Goal: Information Seeking & Learning: Learn about a topic

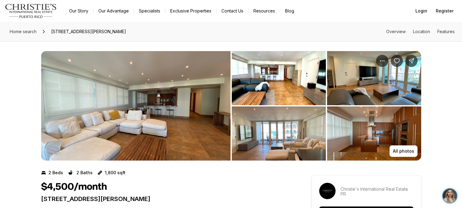
click at [184, 125] on img "View image gallery" at bounding box center [136, 106] width 190 height 110
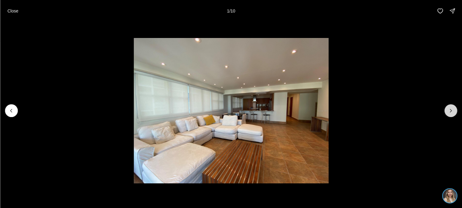
click at [446, 111] on button "Next slide" at bounding box center [451, 111] width 13 height 13
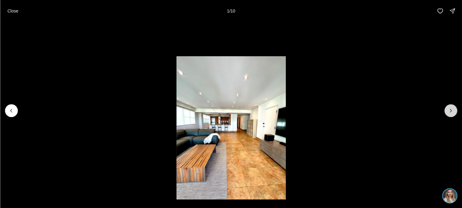
click at [446, 111] on button "Next slide" at bounding box center [451, 111] width 13 height 13
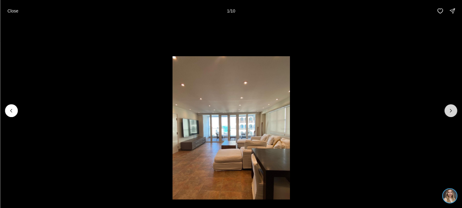
click at [446, 111] on button "Next slide" at bounding box center [451, 111] width 13 height 13
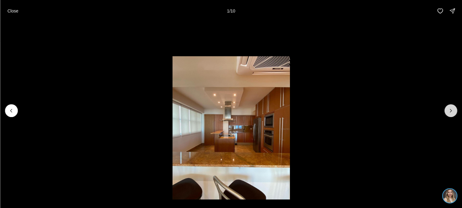
click at [446, 111] on button "Next slide" at bounding box center [451, 111] width 13 height 13
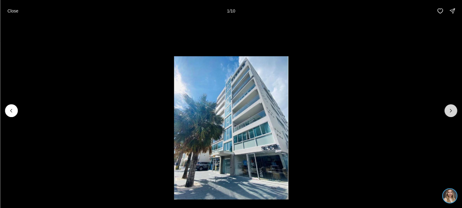
click at [446, 111] on button "Next slide" at bounding box center [451, 111] width 13 height 13
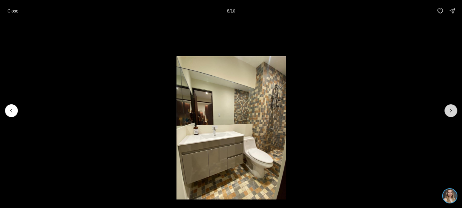
click at [446, 111] on button "Next slide" at bounding box center [451, 111] width 13 height 13
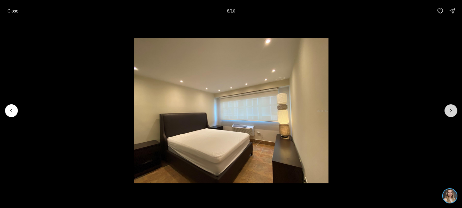
click at [446, 111] on button "Next slide" at bounding box center [451, 111] width 13 height 13
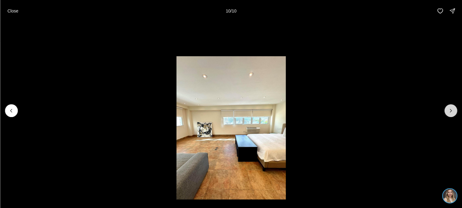
click at [446, 111] on div at bounding box center [451, 111] width 13 height 13
click at [7, 5] on button "Close" at bounding box center [13, 11] width 18 height 12
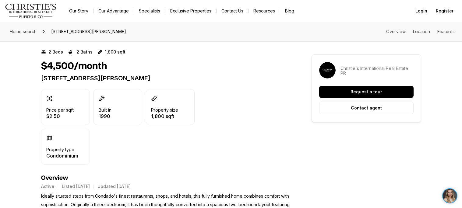
scroll to position [194, 0]
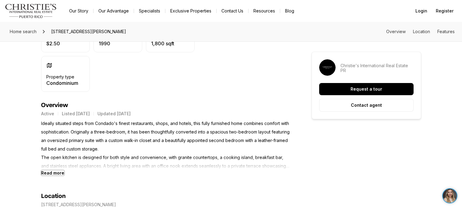
click at [51, 174] on b "Read more" at bounding box center [52, 173] width 23 height 5
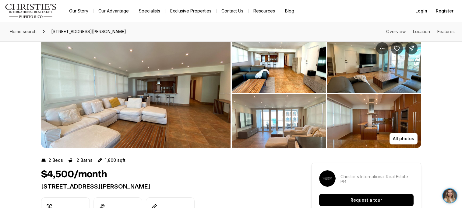
scroll to position [8, 0]
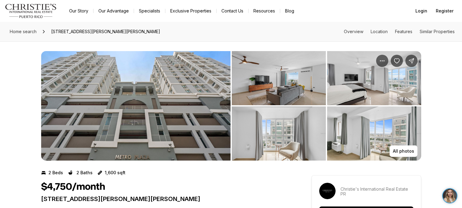
click at [363, 152] on img "View image gallery" at bounding box center [374, 134] width 94 height 54
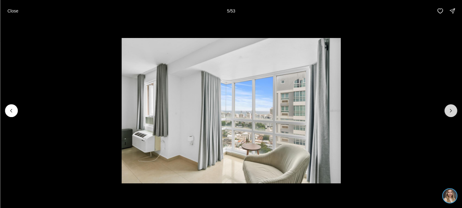
click at [453, 111] on icon "Next slide" at bounding box center [451, 111] width 6 height 6
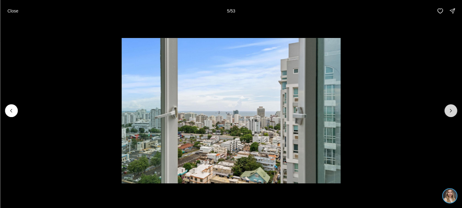
click at [453, 111] on icon "Next slide" at bounding box center [451, 111] width 6 height 6
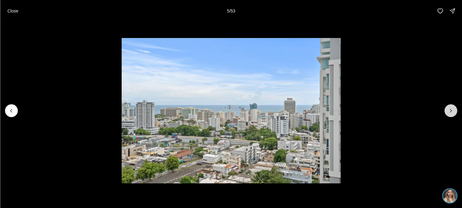
click at [453, 111] on icon "Next slide" at bounding box center [451, 111] width 6 height 6
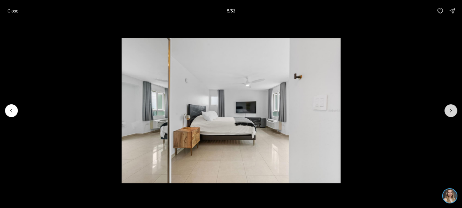
click at [453, 111] on icon "Next slide" at bounding box center [451, 111] width 6 height 6
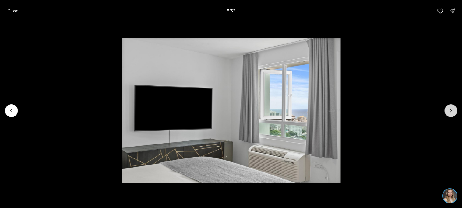
click at [453, 111] on icon "Next slide" at bounding box center [451, 111] width 6 height 6
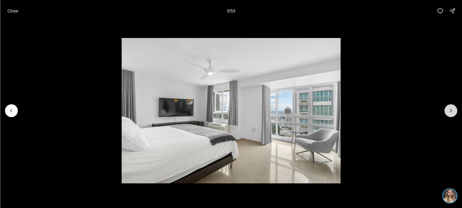
click at [453, 111] on icon "Next slide" at bounding box center [451, 111] width 6 height 6
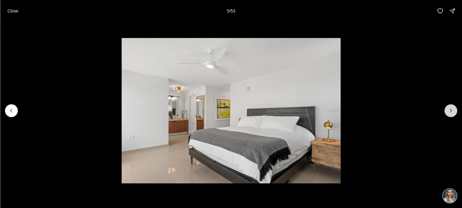
click at [453, 111] on icon "Next slide" at bounding box center [451, 111] width 6 height 6
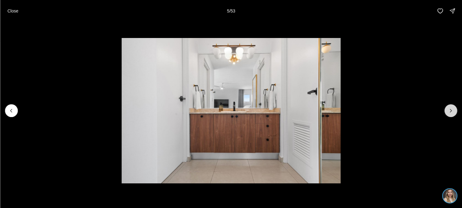
click at [453, 111] on icon "Next slide" at bounding box center [451, 111] width 6 height 6
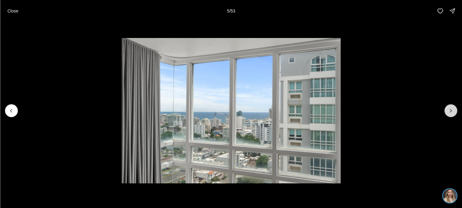
click at [453, 111] on icon "Next slide" at bounding box center [451, 111] width 6 height 6
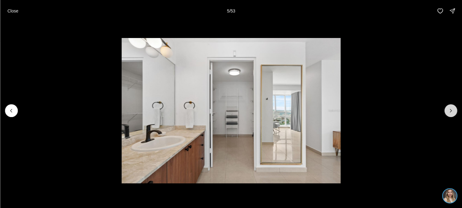
click at [453, 111] on icon "Next slide" at bounding box center [451, 111] width 6 height 6
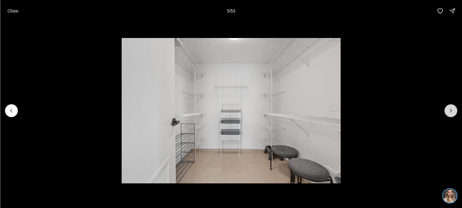
click at [453, 111] on icon "Next slide" at bounding box center [451, 111] width 6 height 6
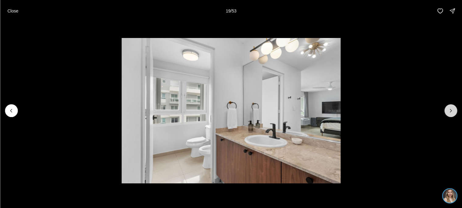
click at [453, 111] on icon "Next slide" at bounding box center [451, 111] width 6 height 6
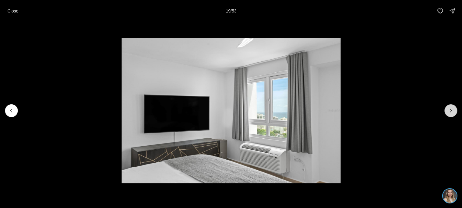
click at [453, 111] on icon "Next slide" at bounding box center [451, 111] width 6 height 6
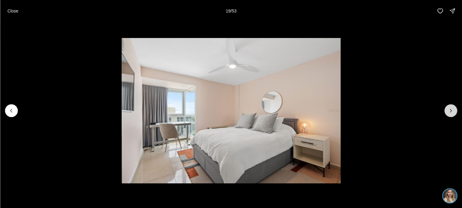
click at [453, 111] on icon "Next slide" at bounding box center [451, 111] width 6 height 6
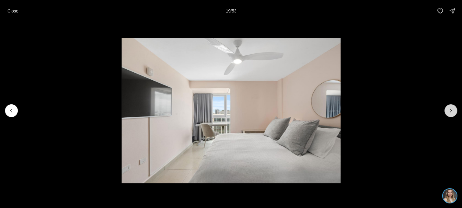
click at [453, 111] on icon "Next slide" at bounding box center [451, 111] width 6 height 6
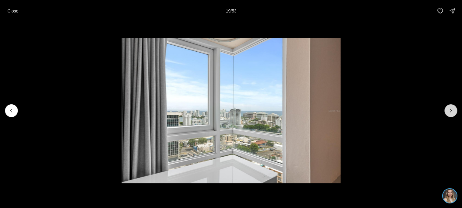
click at [453, 111] on icon "Next slide" at bounding box center [451, 111] width 6 height 6
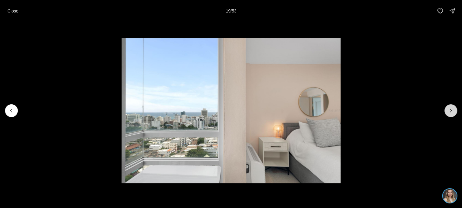
click at [453, 111] on icon "Next slide" at bounding box center [451, 111] width 6 height 6
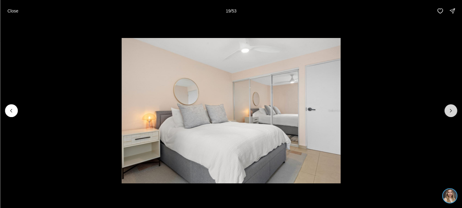
click at [453, 111] on icon "Next slide" at bounding box center [451, 111] width 6 height 6
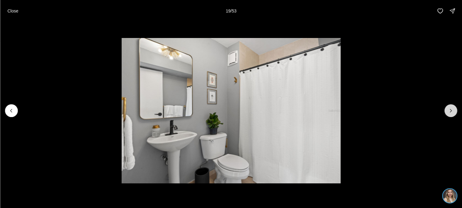
click at [453, 111] on icon "Next slide" at bounding box center [451, 111] width 6 height 6
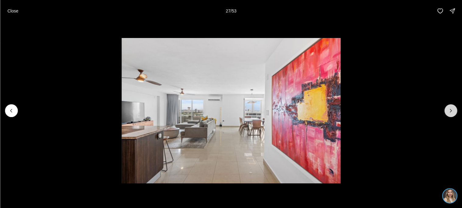
click at [453, 111] on icon "Next slide" at bounding box center [451, 111] width 6 height 6
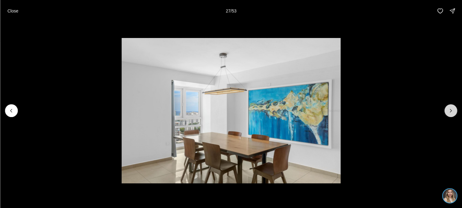
click at [453, 111] on icon "Next slide" at bounding box center [451, 111] width 6 height 6
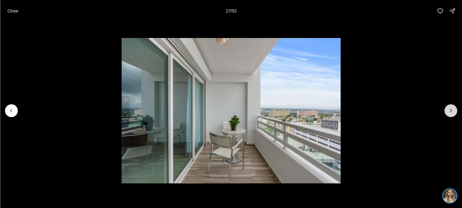
click at [453, 111] on icon "Next slide" at bounding box center [451, 111] width 6 height 6
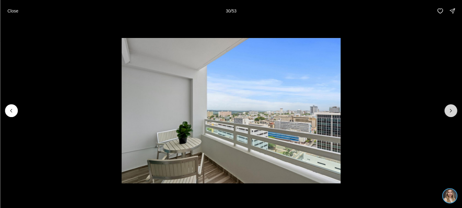
click at [453, 111] on icon "Next slide" at bounding box center [451, 111] width 6 height 6
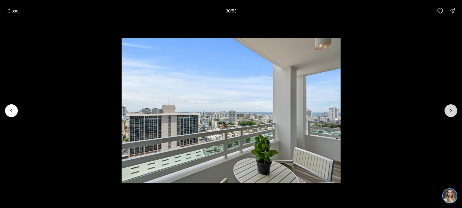
click at [453, 111] on icon "Next slide" at bounding box center [451, 111] width 6 height 6
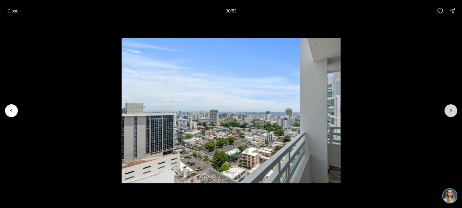
click at [453, 111] on icon "Next slide" at bounding box center [451, 111] width 6 height 6
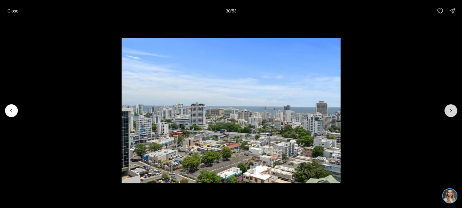
click at [453, 111] on icon "Next slide" at bounding box center [451, 111] width 6 height 6
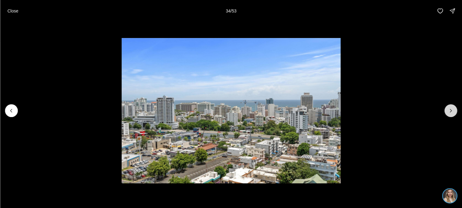
click at [453, 111] on icon "Next slide" at bounding box center [451, 111] width 6 height 6
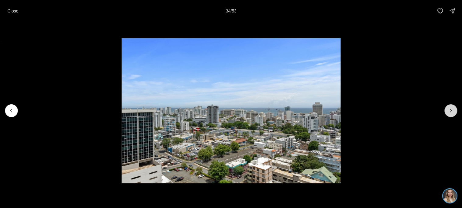
click at [453, 111] on icon "Next slide" at bounding box center [451, 111] width 6 height 6
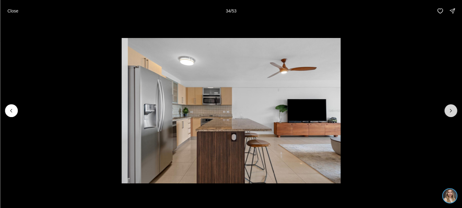
click at [453, 111] on icon "Next slide" at bounding box center [451, 111] width 6 height 6
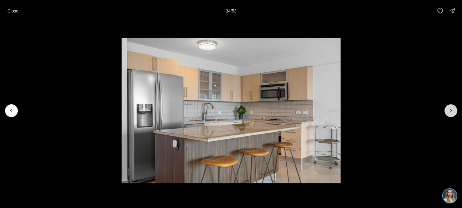
click at [453, 111] on icon "Next slide" at bounding box center [451, 111] width 6 height 6
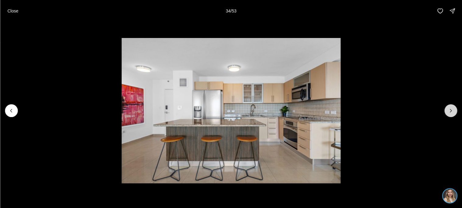
click at [453, 111] on icon "Next slide" at bounding box center [451, 111] width 6 height 6
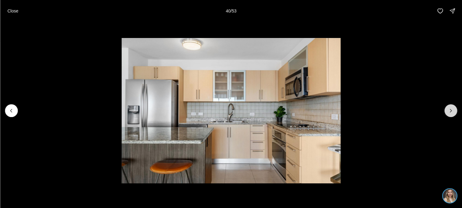
click at [453, 111] on icon "Next slide" at bounding box center [451, 111] width 6 height 6
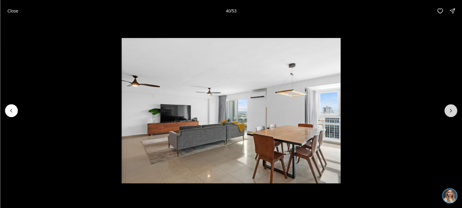
click at [453, 111] on icon "Next slide" at bounding box center [451, 111] width 6 height 6
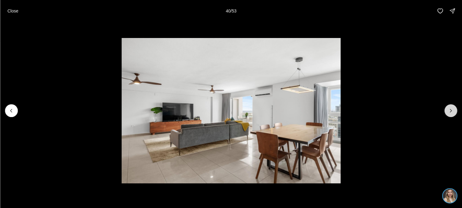
click at [453, 111] on icon "Next slide" at bounding box center [451, 111] width 6 height 6
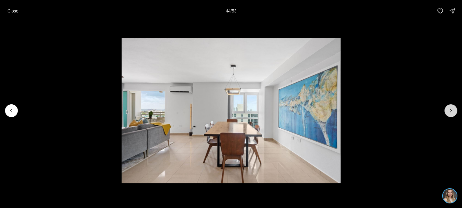
click at [453, 111] on icon "Next slide" at bounding box center [451, 111] width 6 height 6
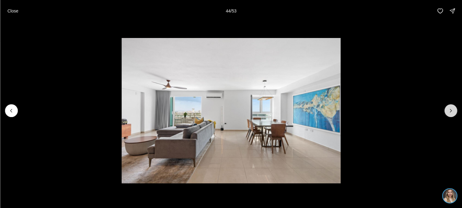
click at [453, 111] on icon "Next slide" at bounding box center [451, 111] width 6 height 6
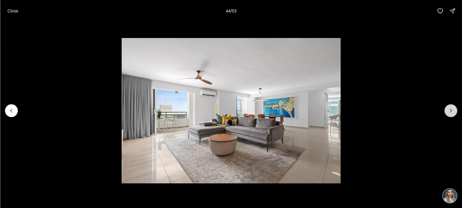
click at [453, 111] on icon "Next slide" at bounding box center [451, 111] width 6 height 6
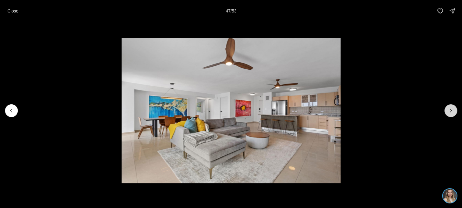
click at [453, 111] on icon "Next slide" at bounding box center [451, 111] width 6 height 6
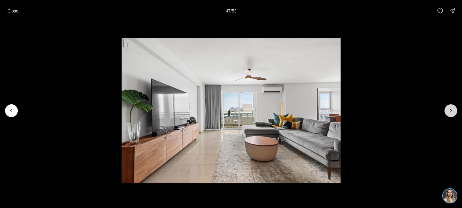
click at [453, 111] on icon "Next slide" at bounding box center [451, 111] width 6 height 6
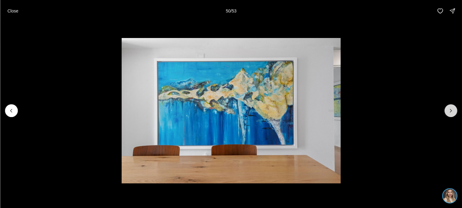
click at [453, 111] on icon "Next slide" at bounding box center [451, 111] width 6 height 6
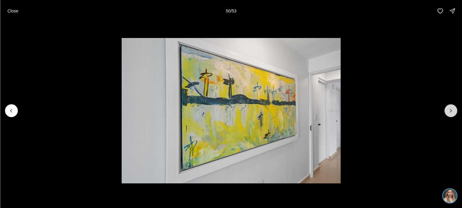
click at [453, 111] on icon "Next slide" at bounding box center [451, 111] width 6 height 6
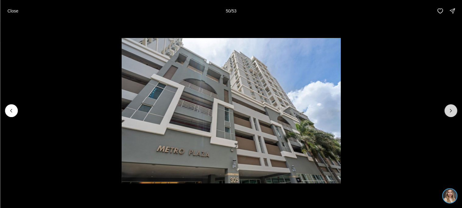
click at [453, 111] on icon "Next slide" at bounding box center [451, 111] width 6 height 6
click at [10, 13] on button "Close" at bounding box center [13, 11] width 18 height 12
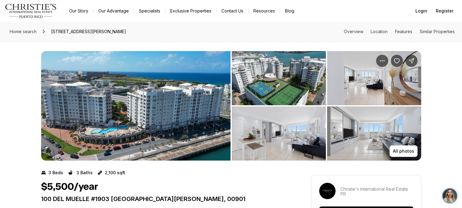
click at [265, 137] on img "View image gallery" at bounding box center [279, 134] width 94 height 54
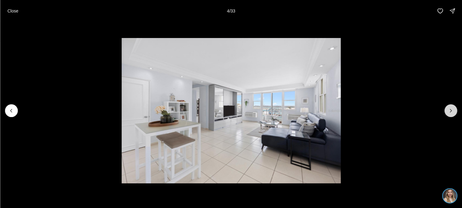
click at [452, 110] on icon "Next slide" at bounding box center [451, 111] width 6 height 6
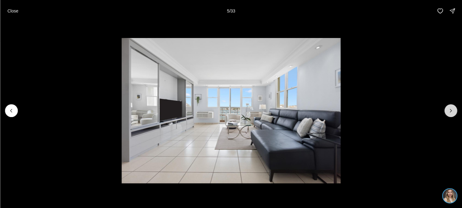
click at [452, 110] on icon "Next slide" at bounding box center [451, 111] width 6 height 6
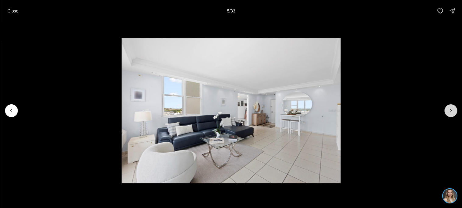
click at [452, 110] on icon "Next slide" at bounding box center [451, 111] width 6 height 6
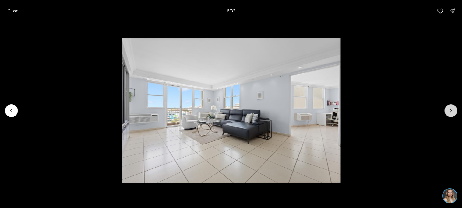
click at [452, 110] on icon "Next slide" at bounding box center [451, 111] width 6 height 6
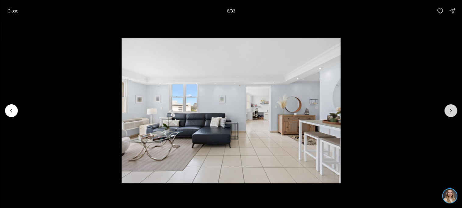
click at [452, 110] on icon "Next slide" at bounding box center [451, 111] width 6 height 6
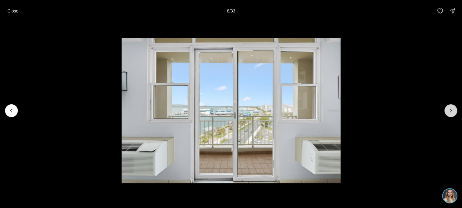
click at [452, 110] on icon "Next slide" at bounding box center [451, 111] width 6 height 6
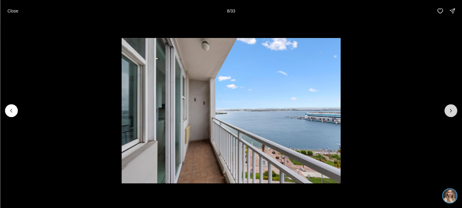
click at [452, 110] on icon "Next slide" at bounding box center [451, 111] width 6 height 6
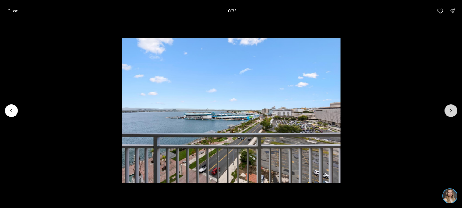
click at [452, 110] on icon "Next slide" at bounding box center [451, 111] width 6 height 6
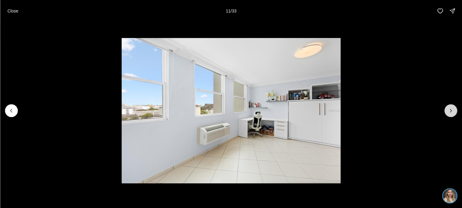
click at [452, 110] on icon "Next slide" at bounding box center [451, 111] width 6 height 6
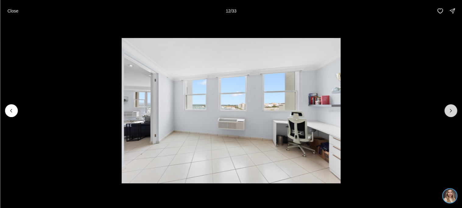
click at [452, 110] on icon "Next slide" at bounding box center [451, 111] width 6 height 6
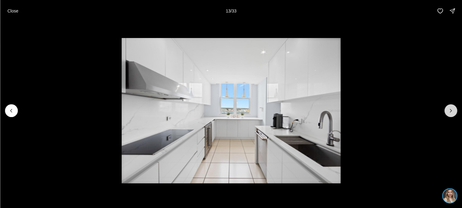
click at [452, 110] on icon "Next slide" at bounding box center [451, 111] width 6 height 6
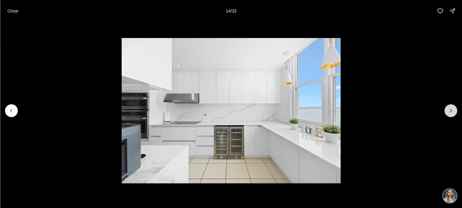
click at [452, 110] on icon "Next slide" at bounding box center [451, 111] width 6 height 6
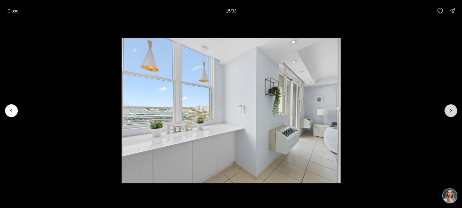
click at [452, 110] on icon "Next slide" at bounding box center [451, 111] width 6 height 6
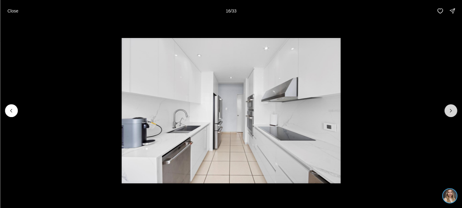
click at [452, 110] on icon "Next slide" at bounding box center [451, 111] width 6 height 6
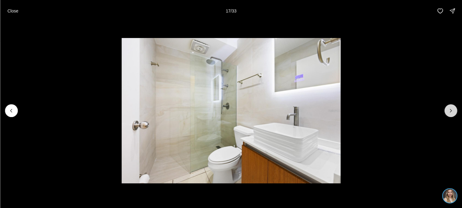
click at [452, 110] on icon "Next slide" at bounding box center [451, 111] width 6 height 6
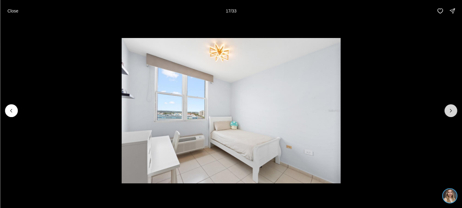
click at [452, 110] on icon "Next slide" at bounding box center [451, 111] width 6 height 6
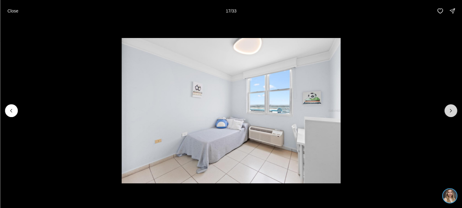
click at [452, 110] on icon "Next slide" at bounding box center [451, 111] width 6 height 6
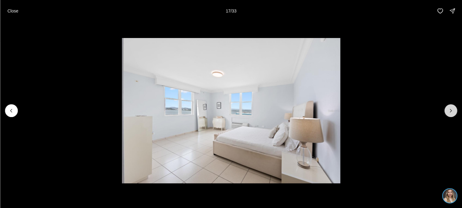
click at [452, 110] on icon "Next slide" at bounding box center [451, 111] width 6 height 6
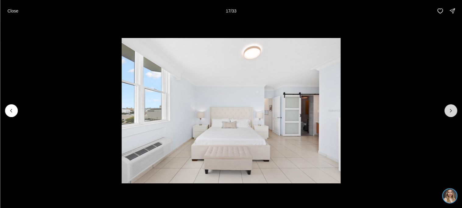
click at [452, 110] on icon "Next slide" at bounding box center [451, 111] width 6 height 6
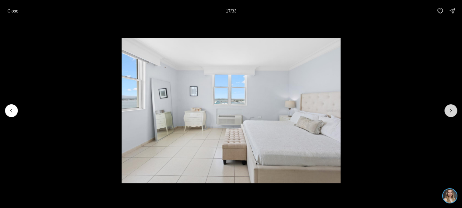
click at [452, 110] on icon "Next slide" at bounding box center [451, 111] width 6 height 6
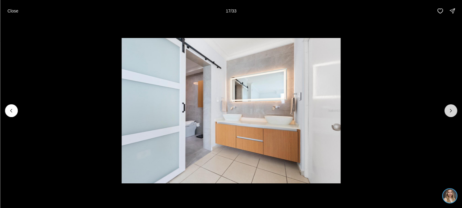
click at [452, 110] on icon "Next slide" at bounding box center [451, 111] width 6 height 6
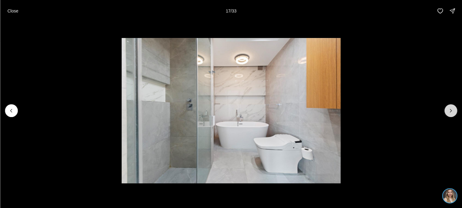
click at [452, 110] on icon "Next slide" at bounding box center [451, 111] width 6 height 6
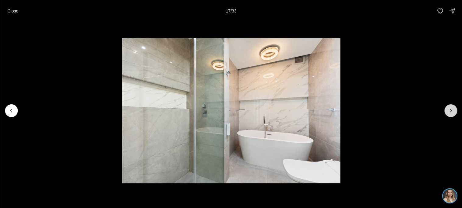
click at [452, 110] on icon "Next slide" at bounding box center [451, 111] width 6 height 6
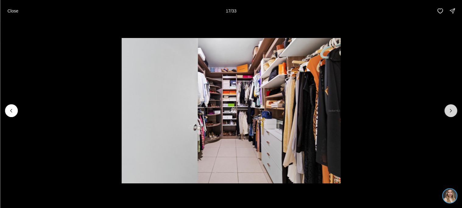
click at [452, 110] on icon "Next slide" at bounding box center [451, 111] width 6 height 6
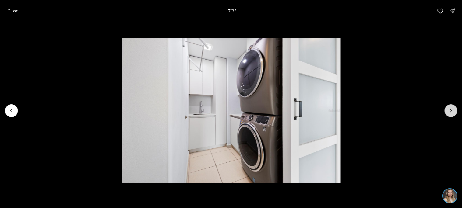
click at [452, 110] on icon "Next slide" at bounding box center [451, 111] width 6 height 6
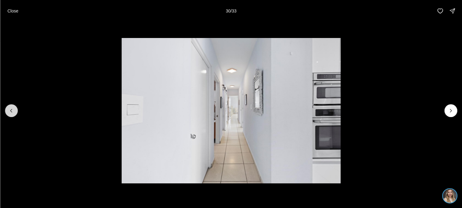
click at [16, 110] on button "Previous slide" at bounding box center [11, 111] width 13 height 13
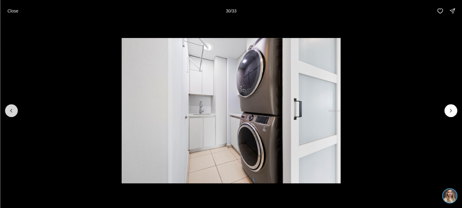
click at [16, 110] on button "Previous slide" at bounding box center [11, 111] width 13 height 13
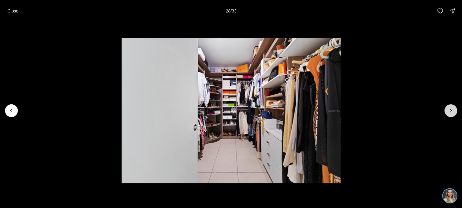
click at [450, 111] on icon "Next slide" at bounding box center [451, 111] width 6 height 6
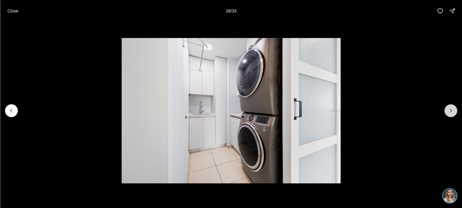
click at [450, 111] on icon "Next slide" at bounding box center [451, 111] width 6 height 6
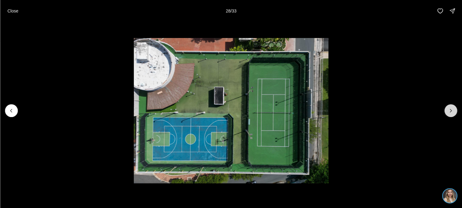
click at [450, 111] on icon "Next slide" at bounding box center [451, 111] width 6 height 6
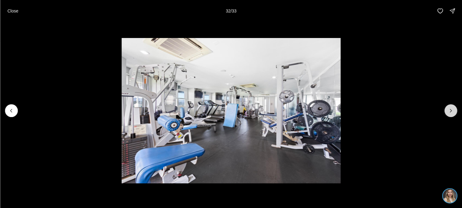
click at [450, 111] on icon "Next slide" at bounding box center [451, 111] width 6 height 6
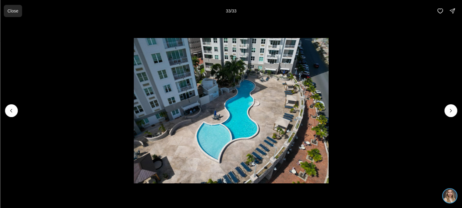
click at [5, 12] on button "Close" at bounding box center [13, 11] width 18 height 12
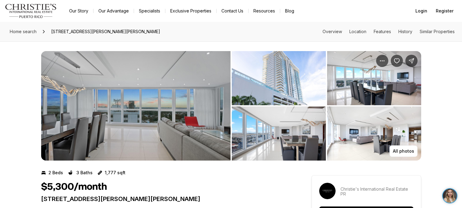
click at [290, 132] on img "View image gallery" at bounding box center [279, 134] width 94 height 54
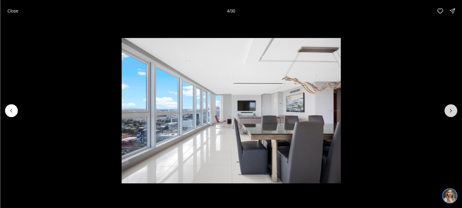
click at [454, 115] on button "Next slide" at bounding box center [451, 111] width 13 height 13
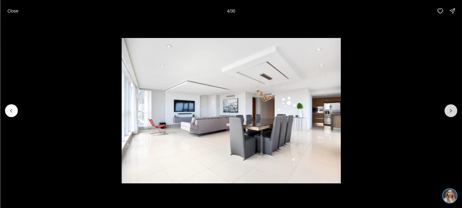
click at [454, 115] on button "Next slide" at bounding box center [451, 111] width 13 height 13
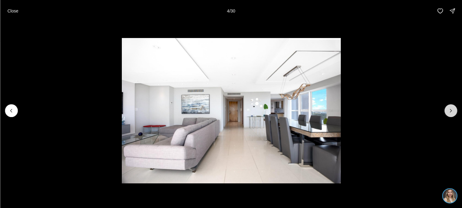
click at [454, 115] on button "Next slide" at bounding box center [451, 111] width 13 height 13
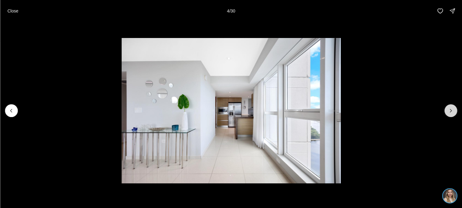
click at [454, 115] on button "Next slide" at bounding box center [451, 111] width 13 height 13
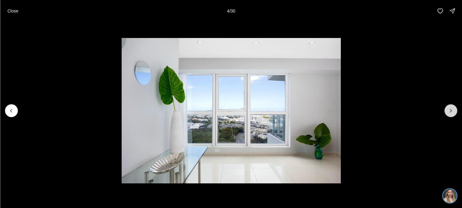
click at [454, 115] on button "Next slide" at bounding box center [451, 111] width 13 height 13
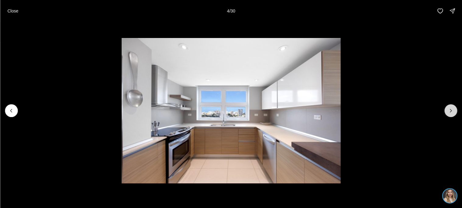
click at [454, 115] on button "Next slide" at bounding box center [451, 111] width 13 height 13
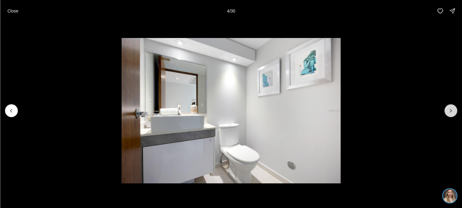
click at [454, 115] on button "Next slide" at bounding box center [451, 111] width 13 height 13
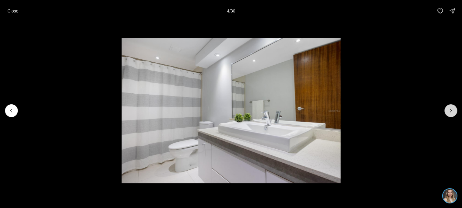
click at [454, 115] on button "Next slide" at bounding box center [451, 111] width 13 height 13
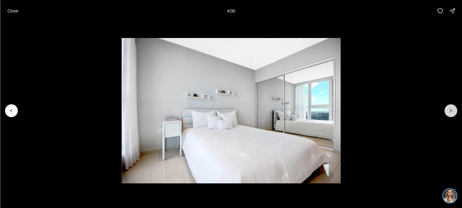
click at [454, 115] on button "Next slide" at bounding box center [451, 111] width 13 height 13
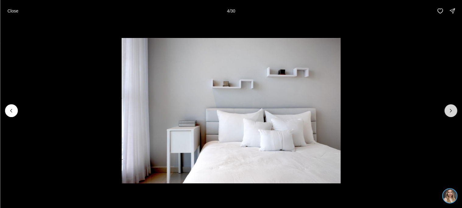
click at [454, 115] on button "Next slide" at bounding box center [451, 111] width 13 height 13
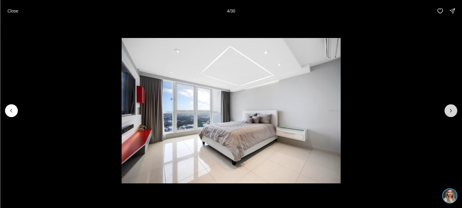
click at [454, 115] on button "Next slide" at bounding box center [451, 111] width 13 height 13
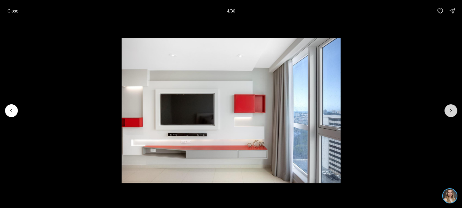
click at [454, 115] on button "Next slide" at bounding box center [451, 111] width 13 height 13
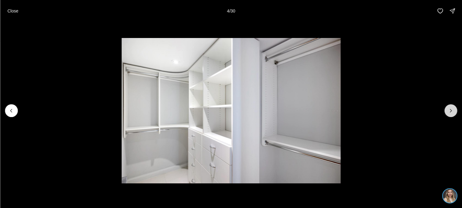
click at [454, 115] on button "Next slide" at bounding box center [451, 111] width 13 height 13
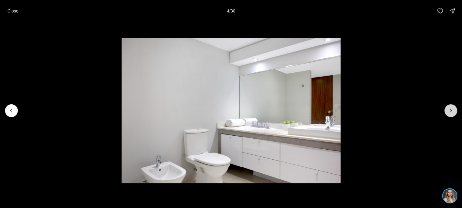
click at [454, 115] on button "Next slide" at bounding box center [451, 111] width 13 height 13
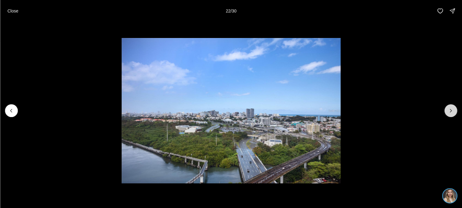
click at [454, 115] on button "Next slide" at bounding box center [451, 111] width 13 height 13
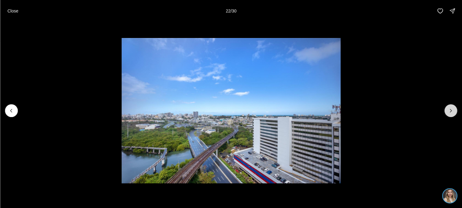
click at [454, 115] on button "Next slide" at bounding box center [451, 111] width 13 height 13
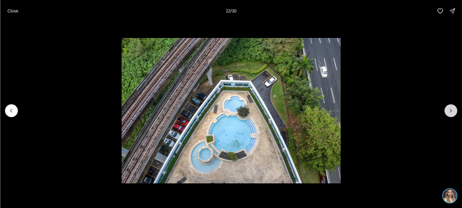
click at [454, 115] on button "Next slide" at bounding box center [451, 111] width 13 height 13
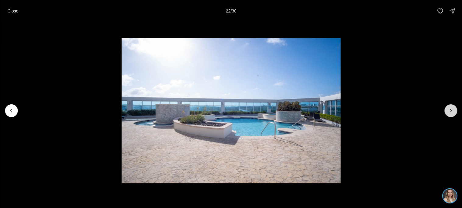
click at [454, 115] on button "Next slide" at bounding box center [451, 111] width 13 height 13
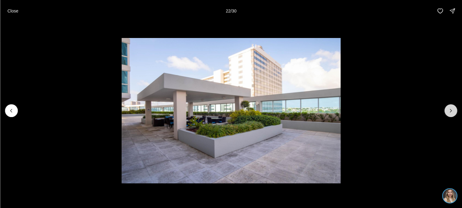
click at [454, 115] on button "Next slide" at bounding box center [451, 111] width 13 height 13
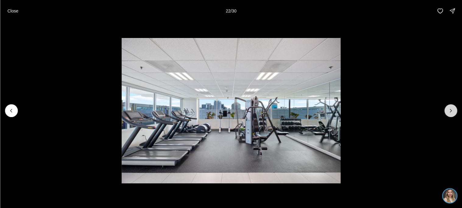
click at [454, 115] on button "Next slide" at bounding box center [451, 111] width 13 height 13
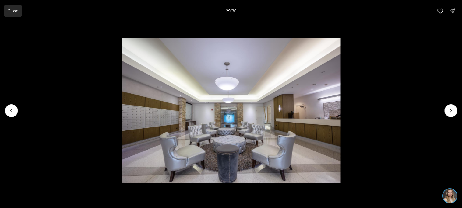
click at [17, 9] on p "Close" at bounding box center [12, 11] width 11 height 5
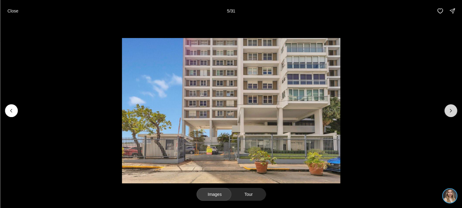
click at [447, 114] on button "Next slide" at bounding box center [451, 111] width 13 height 13
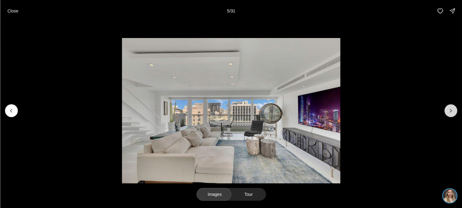
click at [447, 114] on button "Next slide" at bounding box center [451, 111] width 13 height 13
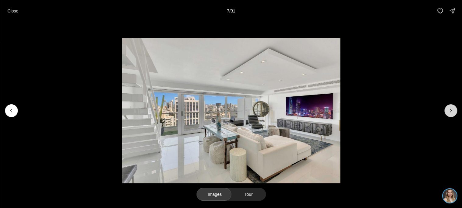
click at [447, 114] on button "Next slide" at bounding box center [451, 111] width 13 height 13
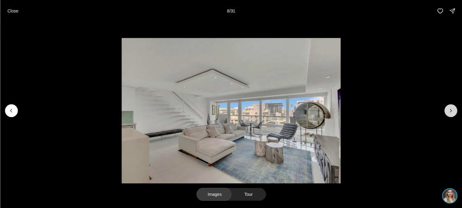
click at [447, 114] on button "Next slide" at bounding box center [451, 111] width 13 height 13
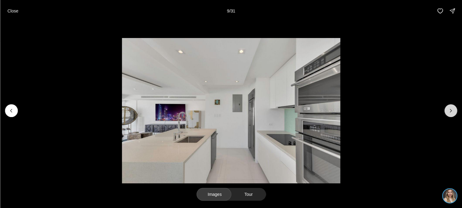
click at [447, 114] on button "Next slide" at bounding box center [451, 111] width 13 height 13
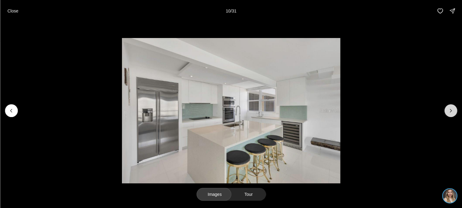
click at [447, 114] on button "Next slide" at bounding box center [451, 111] width 13 height 13
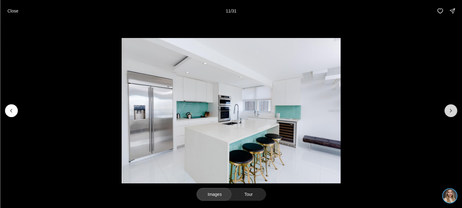
click at [447, 114] on button "Next slide" at bounding box center [451, 111] width 13 height 13
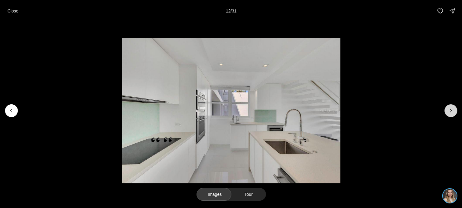
click at [447, 114] on button "Next slide" at bounding box center [451, 111] width 13 height 13
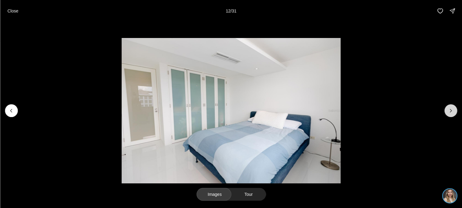
click at [447, 114] on button "Next slide" at bounding box center [451, 111] width 13 height 13
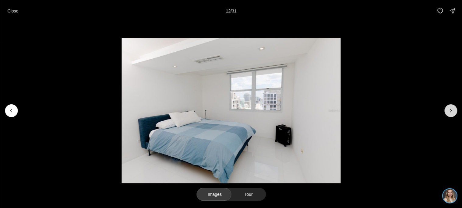
click at [447, 114] on button "Next slide" at bounding box center [451, 111] width 13 height 13
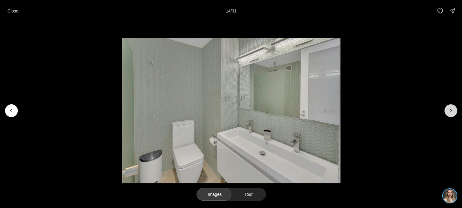
click at [447, 114] on button "Next slide" at bounding box center [451, 111] width 13 height 13
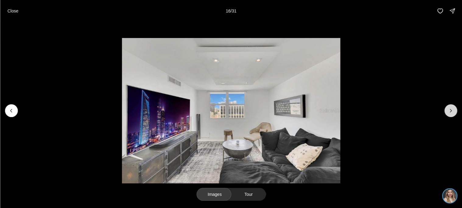
click at [447, 114] on button "Next slide" at bounding box center [451, 111] width 13 height 13
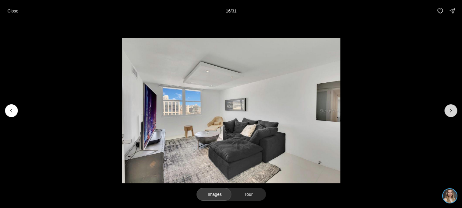
click at [447, 114] on button "Next slide" at bounding box center [451, 111] width 13 height 13
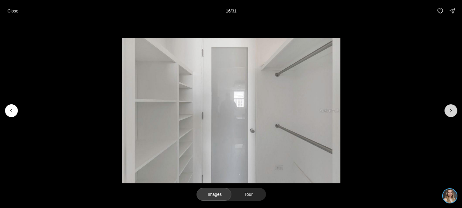
click at [447, 114] on button "Next slide" at bounding box center [451, 111] width 13 height 13
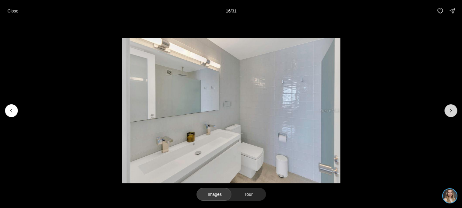
click at [447, 114] on button "Next slide" at bounding box center [451, 111] width 13 height 13
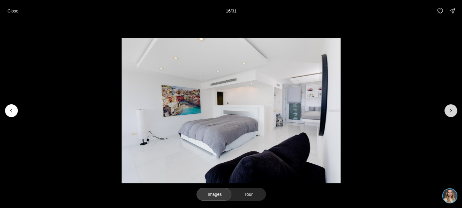
click at [447, 114] on button "Next slide" at bounding box center [451, 111] width 13 height 13
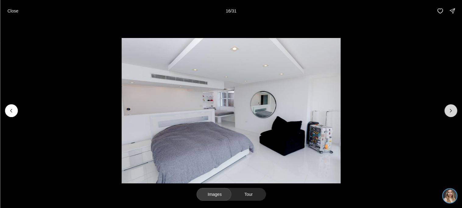
click at [447, 114] on button "Next slide" at bounding box center [451, 111] width 13 height 13
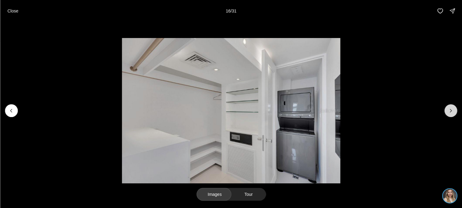
click at [447, 114] on button "Next slide" at bounding box center [451, 111] width 13 height 13
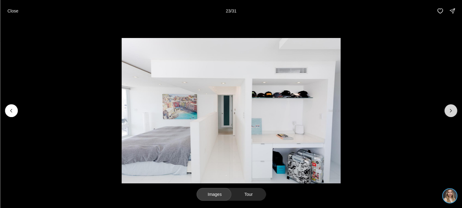
click at [447, 114] on button "Next slide" at bounding box center [451, 111] width 13 height 13
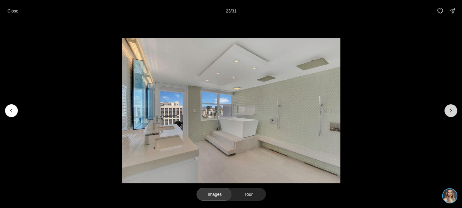
click at [447, 114] on button "Next slide" at bounding box center [451, 111] width 13 height 13
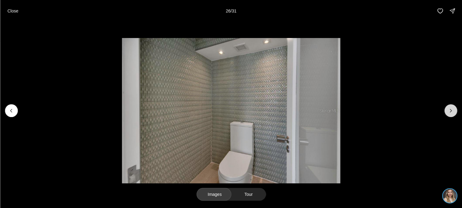
click at [447, 114] on button "Next slide" at bounding box center [451, 111] width 13 height 13
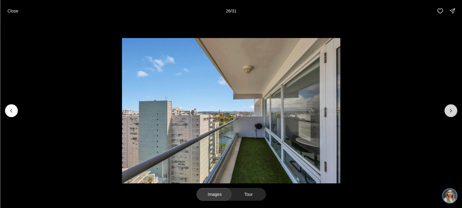
click at [447, 114] on button "Next slide" at bounding box center [451, 111] width 13 height 13
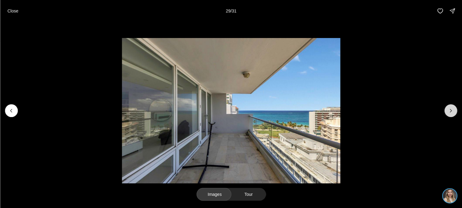
click at [447, 114] on button "Next slide" at bounding box center [451, 111] width 13 height 13
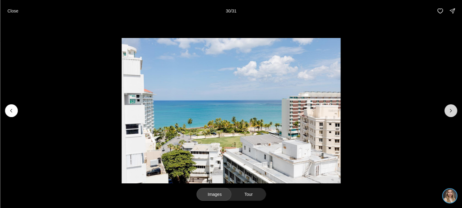
click at [447, 114] on button "Next slide" at bounding box center [451, 111] width 13 height 13
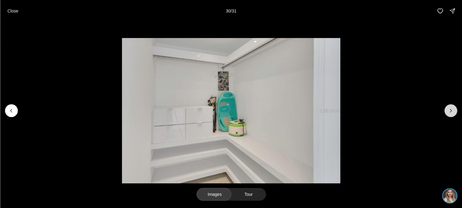
click at [447, 114] on div at bounding box center [451, 111] width 13 height 13
click at [12, 9] on p "Close" at bounding box center [12, 11] width 11 height 5
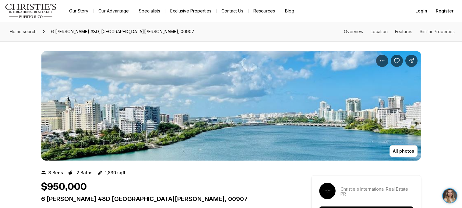
click at [309, 120] on img "View image gallery" at bounding box center [231, 106] width 380 height 110
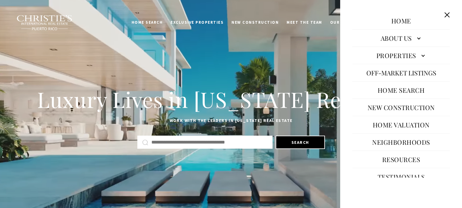
click at [410, 59] on link "Properties" at bounding box center [402, 55] width 98 height 15
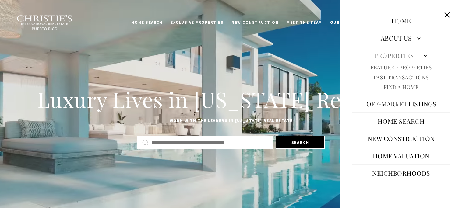
click at [406, 66] on link "Featured Properties" at bounding box center [401, 67] width 61 height 7
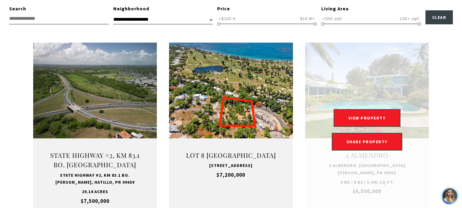
click at [330, 78] on link at bounding box center [367, 130] width 124 height 175
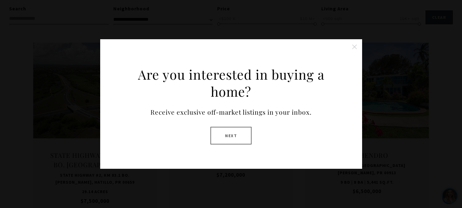
click at [352, 49] on button "Close this option" at bounding box center [355, 47] width 12 height 12
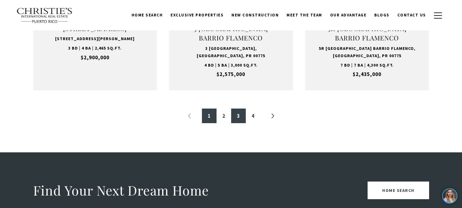
scroll to position [716, 0]
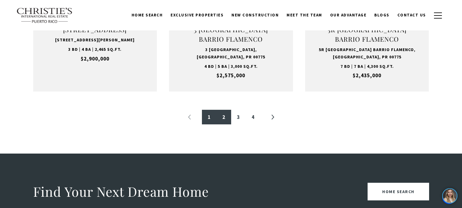
click at [225, 111] on link "2" at bounding box center [224, 117] width 15 height 15
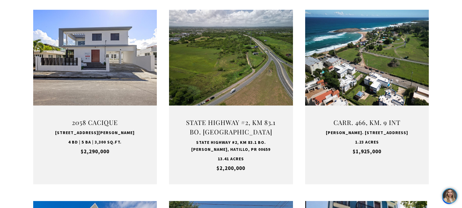
scroll to position [218, 0]
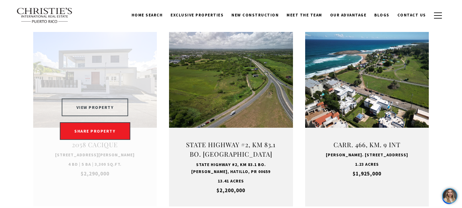
click at [122, 102] on button "VIEW PROPERTY" at bounding box center [95, 108] width 67 height 18
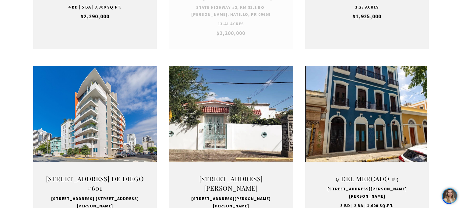
scroll to position [377, 0]
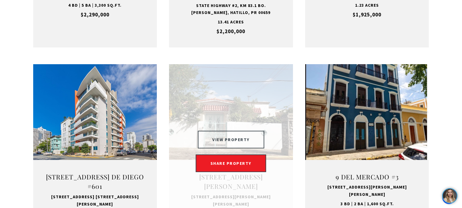
click at [230, 131] on button "VIEW PROPERTY" at bounding box center [231, 140] width 67 height 18
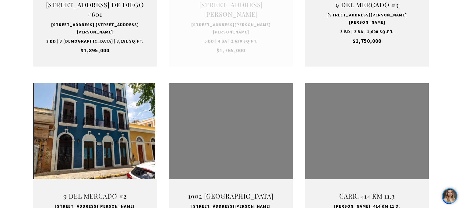
scroll to position [552, 0]
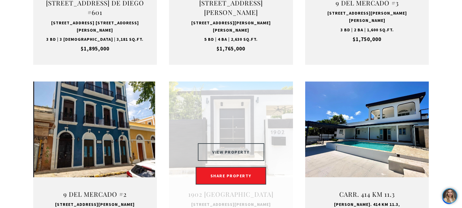
click at [244, 144] on button "VIEW PROPERTY" at bounding box center [231, 153] width 67 height 18
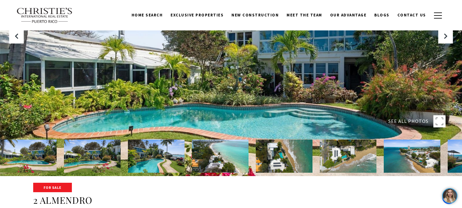
click at [141, 152] on img at bounding box center [156, 156] width 57 height 33
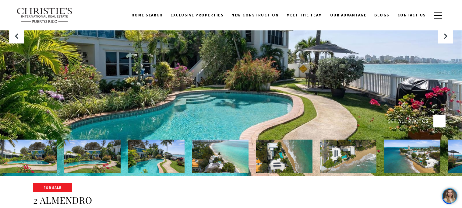
click at [210, 165] on img at bounding box center [220, 156] width 57 height 33
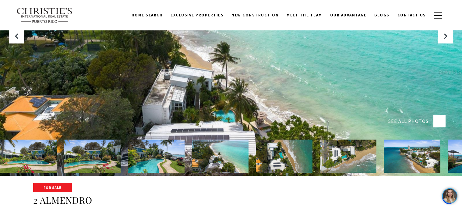
click at [269, 162] on img at bounding box center [284, 156] width 57 height 33
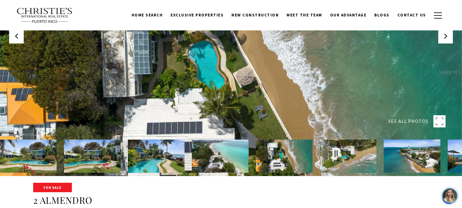
click at [341, 160] on img at bounding box center [348, 156] width 57 height 33
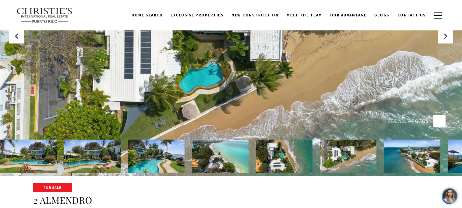
click at [411, 159] on img at bounding box center [412, 156] width 57 height 33
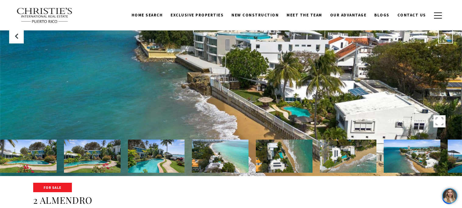
click at [441, 39] on button "Next Slide" at bounding box center [445, 36] width 15 height 15
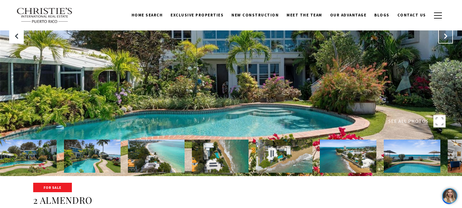
click at [441, 39] on button "Next Slide" at bounding box center [445, 36] width 15 height 15
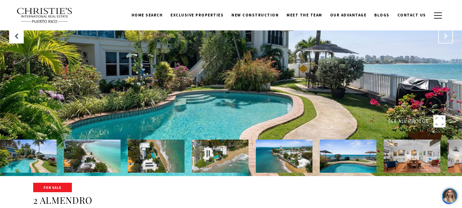
click at [441, 39] on button "Next Slide" at bounding box center [445, 36] width 15 height 15
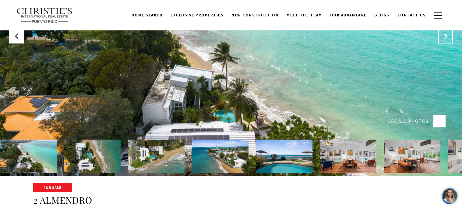
click at [441, 39] on button "Next Slide" at bounding box center [445, 36] width 15 height 15
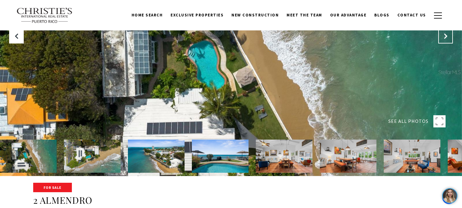
click at [441, 39] on button "Next Slide" at bounding box center [445, 36] width 15 height 15
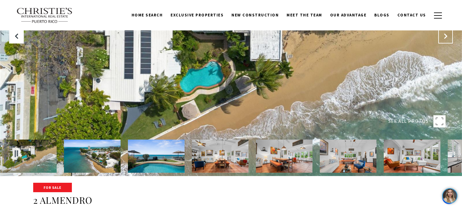
click at [441, 39] on button "Next Slide" at bounding box center [445, 36] width 15 height 15
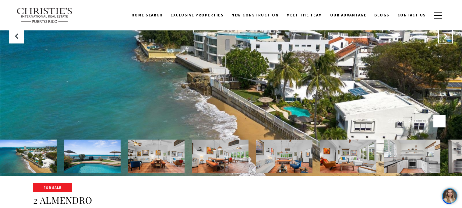
click at [441, 39] on button "Next Slide" at bounding box center [445, 36] width 15 height 15
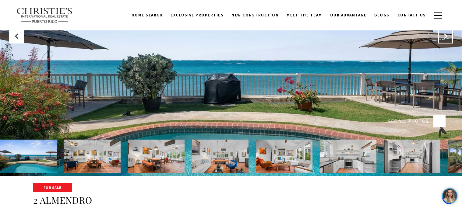
click at [441, 39] on button "Next Slide" at bounding box center [445, 36] width 15 height 15
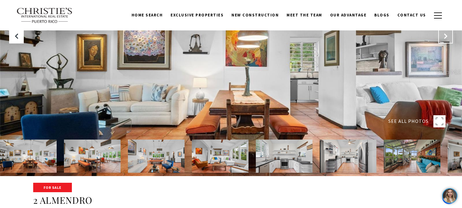
click at [441, 39] on button "Next Slide" at bounding box center [445, 36] width 15 height 15
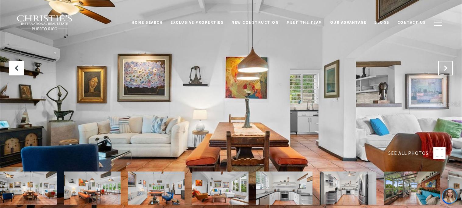
click at [447, 62] on button "Next Slide" at bounding box center [445, 68] width 15 height 15
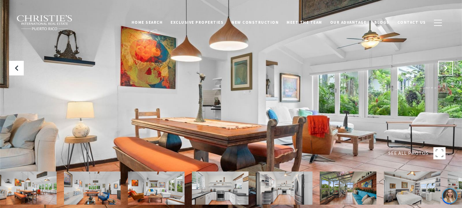
click at [447, 62] on button "Next Slide" at bounding box center [445, 68] width 15 height 15
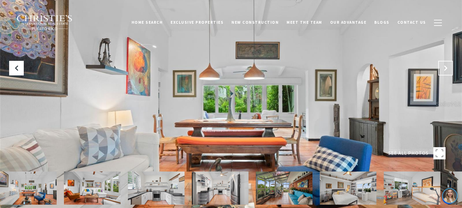
click at [447, 62] on button "Next Slide" at bounding box center [445, 68] width 15 height 15
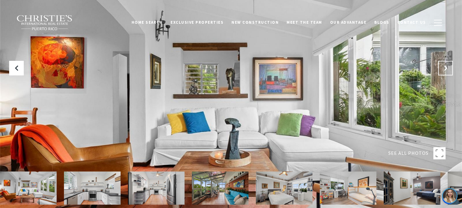
click at [447, 62] on button "Next Slide" at bounding box center [445, 68] width 15 height 15
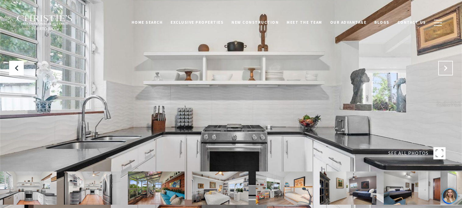
click at [447, 62] on button "Next Slide" at bounding box center [445, 68] width 15 height 15
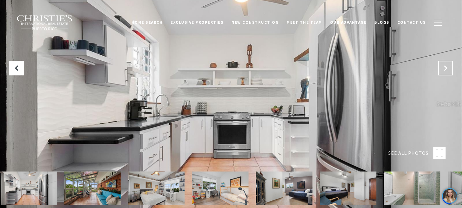
click at [447, 62] on button "Next Slide" at bounding box center [445, 68] width 15 height 15
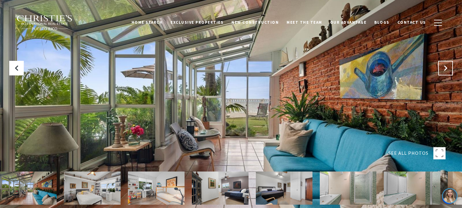
click at [447, 62] on button "Next Slide" at bounding box center [445, 68] width 15 height 15
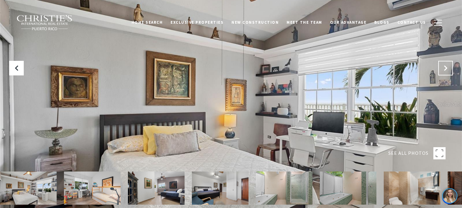
click at [447, 62] on button "Next Slide" at bounding box center [445, 68] width 15 height 15
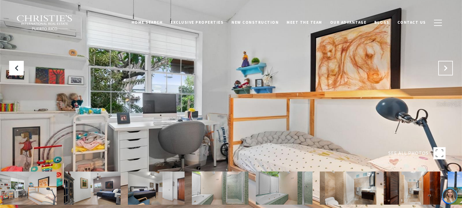
click at [447, 62] on button "Next Slide" at bounding box center [445, 68] width 15 height 15
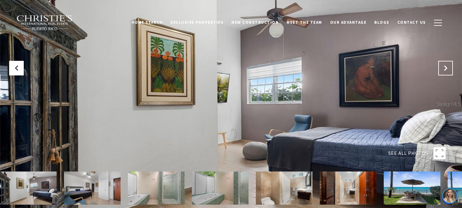
click at [447, 62] on button "Next Slide" at bounding box center [445, 68] width 15 height 15
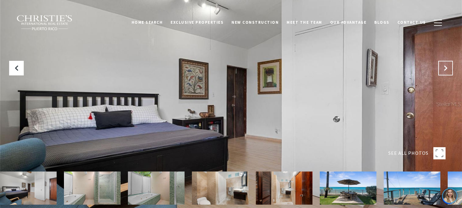
click at [447, 62] on button "Next Slide" at bounding box center [445, 68] width 15 height 15
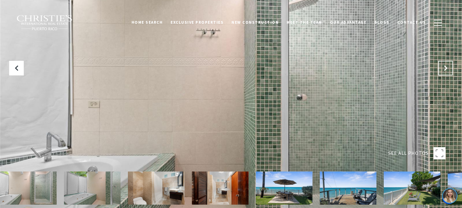
click at [447, 62] on button "Next Slide" at bounding box center [445, 68] width 15 height 15
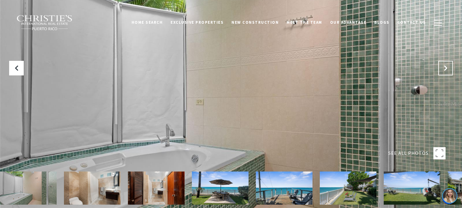
click at [447, 62] on button "Next Slide" at bounding box center [445, 68] width 15 height 15
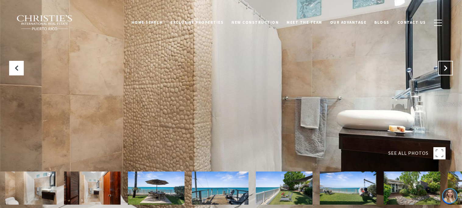
click at [447, 62] on button "Next Slide" at bounding box center [445, 68] width 15 height 15
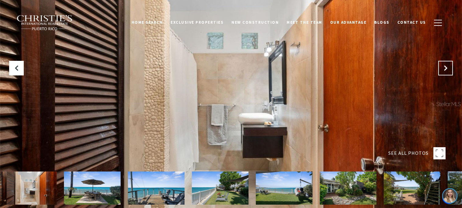
click at [447, 62] on button "Next Slide" at bounding box center [445, 68] width 15 height 15
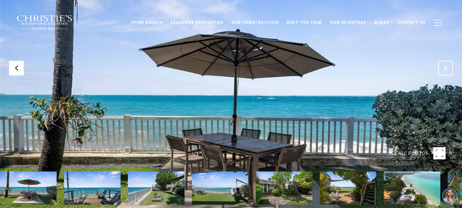
click at [447, 62] on button "Next Slide" at bounding box center [445, 68] width 15 height 15
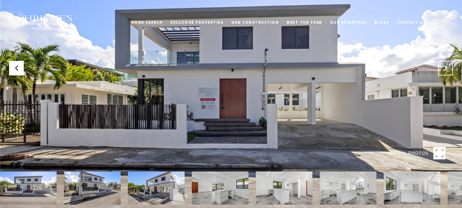
click at [447, 68] on icon at bounding box center [446, 68] width 6 height 6
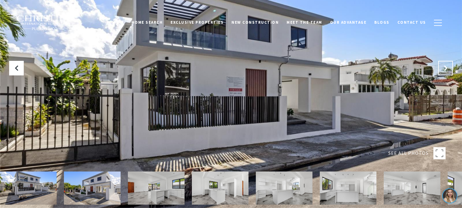
click at [447, 68] on icon at bounding box center [446, 68] width 6 height 6
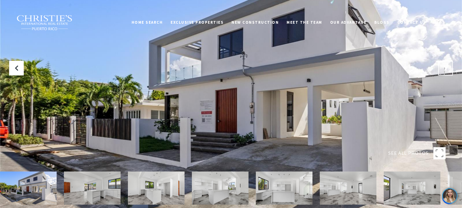
click at [447, 68] on icon at bounding box center [446, 68] width 6 height 6
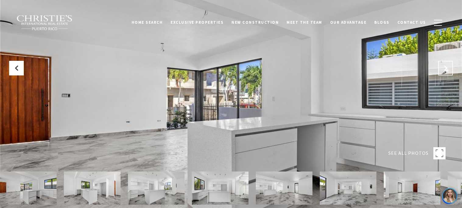
click at [447, 68] on icon "Next Slide" at bounding box center [446, 68] width 6 height 6
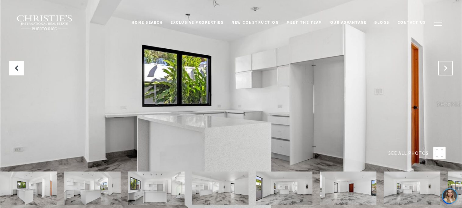
click at [447, 68] on icon "Next Slide" at bounding box center [446, 68] width 6 height 6
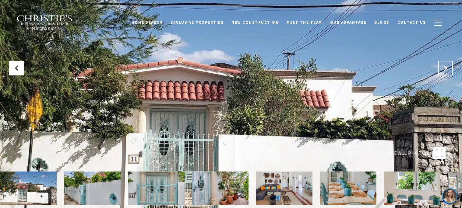
click at [445, 72] on button "Next Slide" at bounding box center [445, 68] width 15 height 15
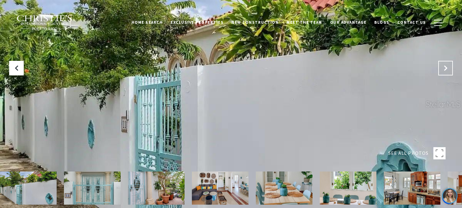
click at [445, 72] on button "Next Slide" at bounding box center [445, 68] width 15 height 15
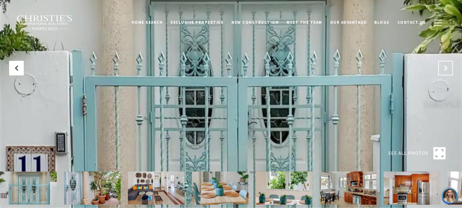
click at [445, 72] on button "Next Slide" at bounding box center [445, 68] width 15 height 15
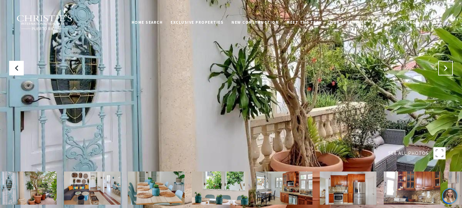
click at [445, 72] on button "Next Slide" at bounding box center [445, 68] width 15 height 15
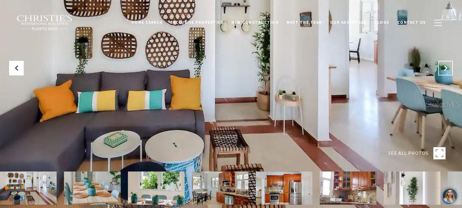
click at [445, 72] on button "Next Slide" at bounding box center [445, 68] width 15 height 15
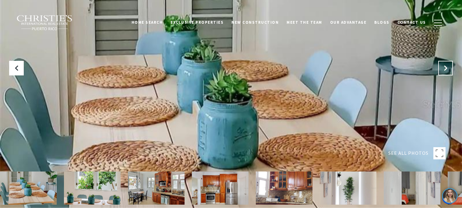
click at [445, 72] on button "Next Slide" at bounding box center [445, 68] width 15 height 15
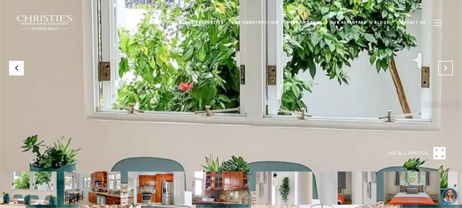
click at [445, 72] on button "Next Slide" at bounding box center [445, 68] width 15 height 15
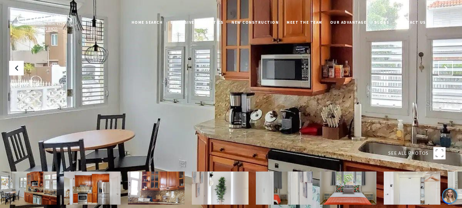
click at [445, 72] on button "Next Slide" at bounding box center [445, 68] width 15 height 15
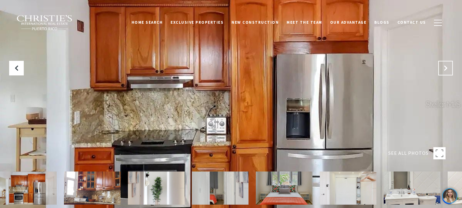
click at [445, 72] on button "Next Slide" at bounding box center [445, 68] width 15 height 15
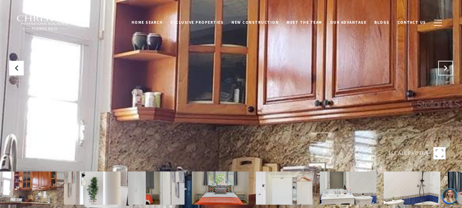
click at [445, 72] on button "Next Slide" at bounding box center [445, 68] width 15 height 15
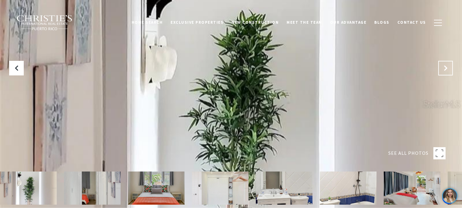
click at [445, 72] on button "Next Slide" at bounding box center [445, 68] width 15 height 15
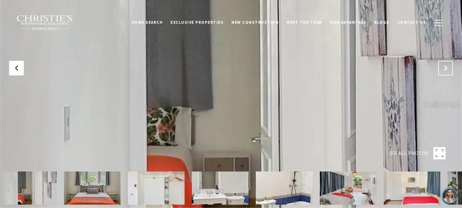
click at [445, 72] on button "Next Slide" at bounding box center [445, 68] width 15 height 15
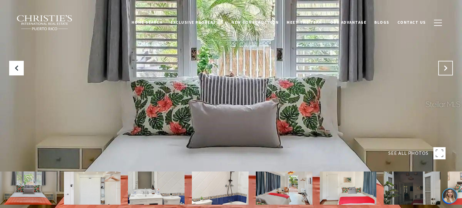
click at [445, 72] on button "Next Slide" at bounding box center [445, 68] width 15 height 15
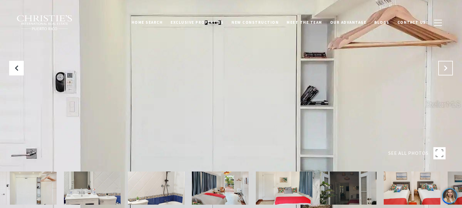
click at [445, 72] on button "Next Slide" at bounding box center [445, 68] width 15 height 15
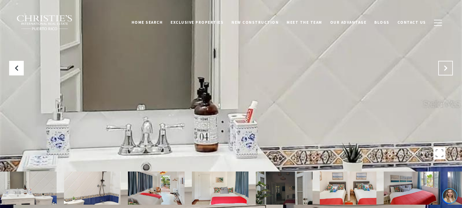
click at [445, 72] on button "Next Slide" at bounding box center [445, 68] width 15 height 15
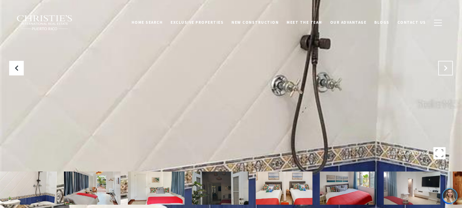
click at [445, 72] on button "Next Slide" at bounding box center [445, 68] width 15 height 15
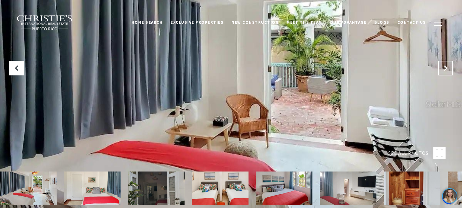
click at [445, 72] on button "Next Slide" at bounding box center [445, 68] width 15 height 15
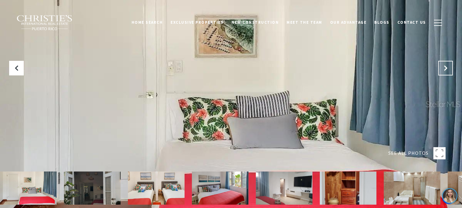
click at [445, 72] on button "Next Slide" at bounding box center [445, 68] width 15 height 15
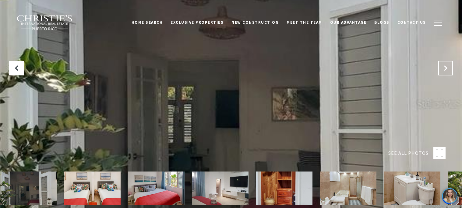
click at [445, 72] on button "Next Slide" at bounding box center [445, 68] width 15 height 15
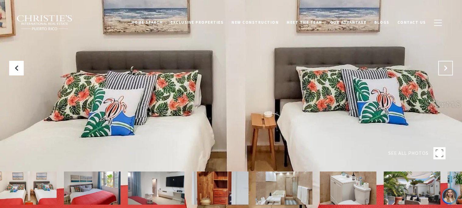
click at [445, 72] on button "Next Slide" at bounding box center [445, 68] width 15 height 15
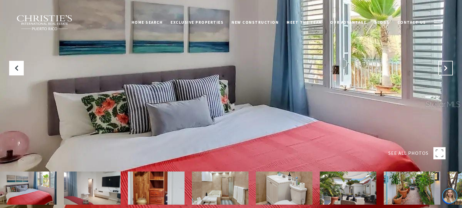
click at [445, 72] on button "Next Slide" at bounding box center [445, 68] width 15 height 15
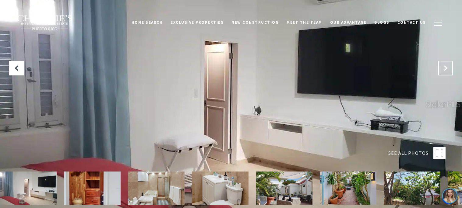
click at [445, 72] on button "Next Slide" at bounding box center [445, 68] width 15 height 15
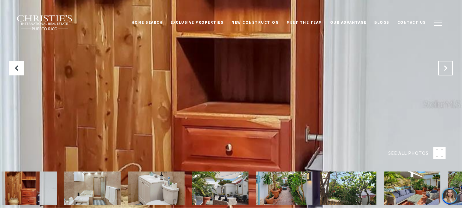
click at [445, 72] on button "Next Slide" at bounding box center [445, 68] width 15 height 15
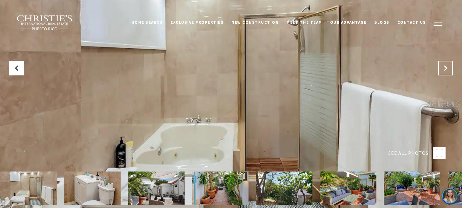
click at [445, 72] on button "Next Slide" at bounding box center [445, 68] width 15 height 15
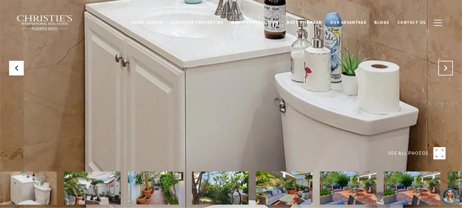
click at [445, 72] on button "Next Slide" at bounding box center [445, 68] width 15 height 15
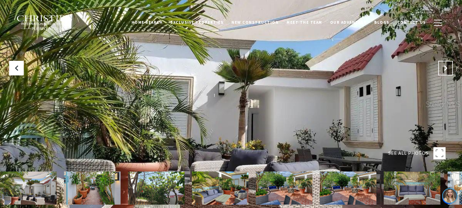
click at [445, 72] on button "Next Slide" at bounding box center [445, 68] width 15 height 15
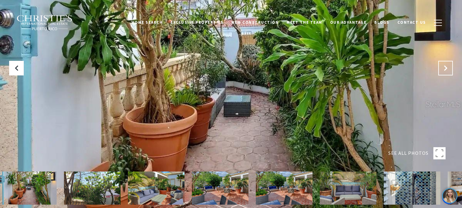
click at [445, 72] on button "Next Slide" at bounding box center [445, 68] width 15 height 15
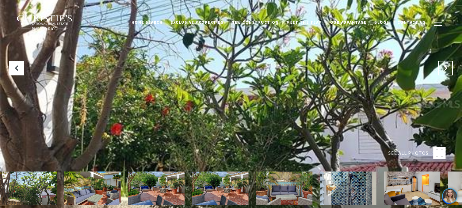
click at [445, 72] on button "Next Slide" at bounding box center [445, 68] width 15 height 15
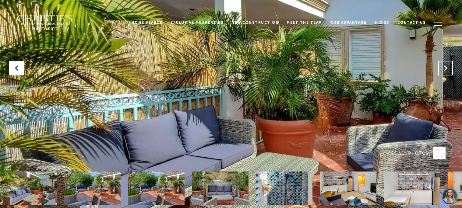
click at [445, 72] on button "Next Slide" at bounding box center [445, 68] width 15 height 15
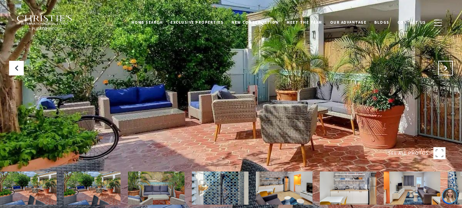
click at [445, 72] on button "Next Slide" at bounding box center [445, 68] width 15 height 15
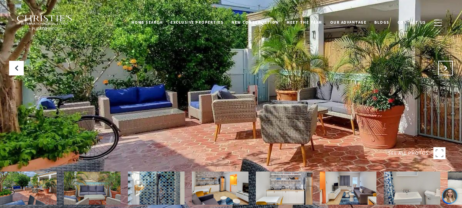
click at [445, 72] on button "Next Slide" at bounding box center [445, 68] width 15 height 15
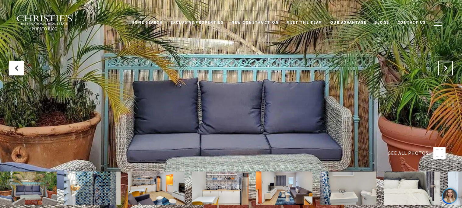
click at [445, 72] on button "Next Slide" at bounding box center [445, 68] width 15 height 15
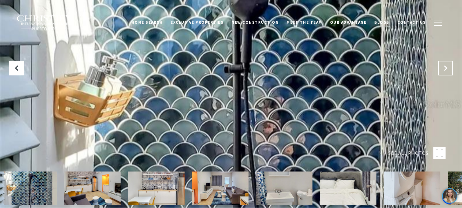
click at [445, 72] on button "Next Slide" at bounding box center [445, 68] width 15 height 15
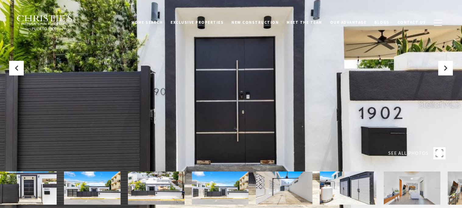
click at [443, 72] on button at bounding box center [445, 68] width 15 height 15
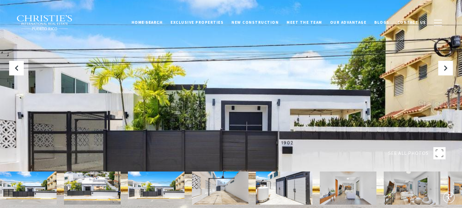
click at [443, 72] on button at bounding box center [445, 68] width 15 height 15
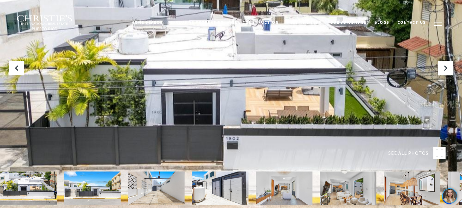
click at [443, 72] on button at bounding box center [445, 68] width 15 height 15
click at [443, 72] on button "Next Slide" at bounding box center [445, 68] width 15 height 15
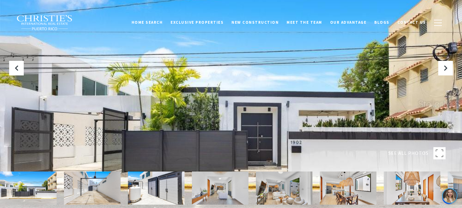
click at [443, 72] on button "Next Slide" at bounding box center [445, 68] width 15 height 15
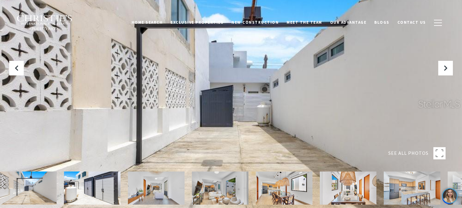
click at [443, 72] on button "Next Slide" at bounding box center [445, 68] width 15 height 15
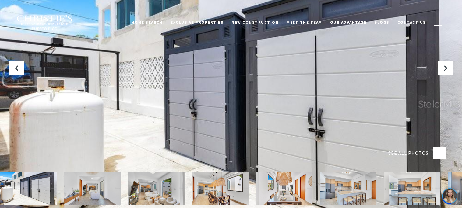
click at [443, 72] on button "Next Slide" at bounding box center [445, 68] width 15 height 15
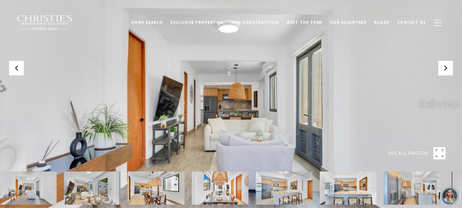
click at [443, 72] on button "Next Slide" at bounding box center [445, 68] width 15 height 15
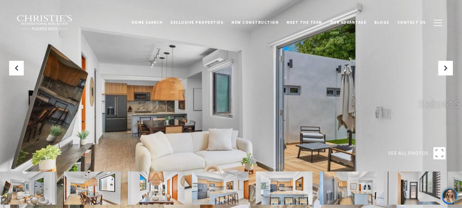
click at [443, 72] on button "Next Slide" at bounding box center [445, 68] width 15 height 15
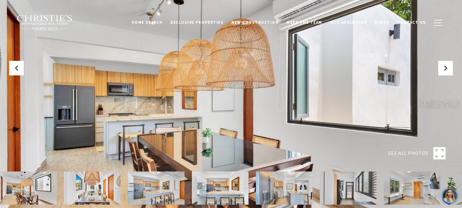
click at [443, 72] on button "Next Slide" at bounding box center [445, 68] width 15 height 15
